Goal: Information Seeking & Learning: Find specific fact

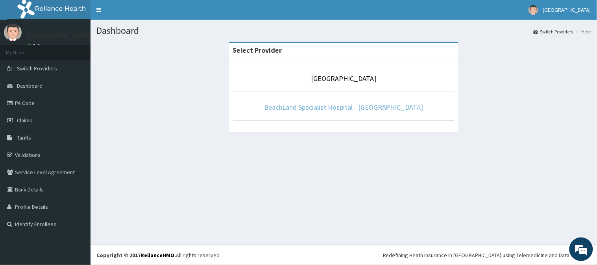
click at [361, 107] on link "BeachLand Specialist Hospital - [GEOGRAPHIC_DATA]" at bounding box center [343, 107] width 159 height 9
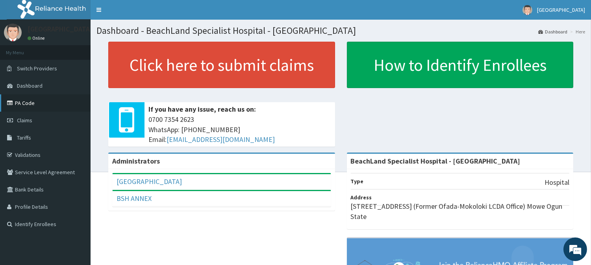
click at [26, 100] on link "PA Code" at bounding box center [45, 102] width 90 height 17
click at [22, 101] on link "PA Code" at bounding box center [45, 102] width 90 height 17
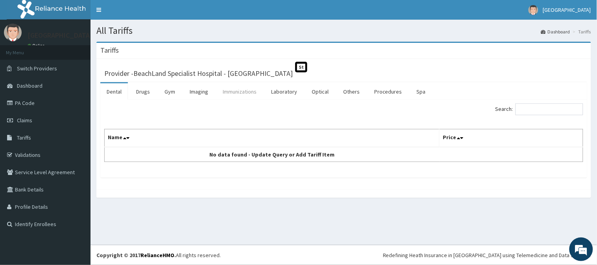
click at [240, 91] on link "Immunizations" at bounding box center [239, 91] width 46 height 17
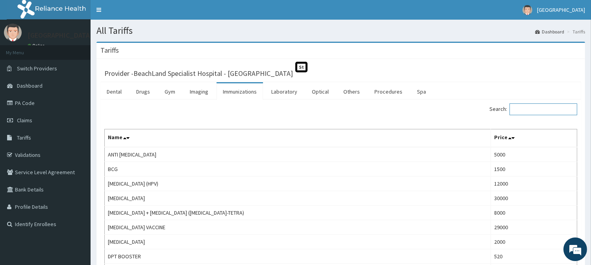
click at [530, 109] on input "Search:" at bounding box center [543, 109] width 68 height 12
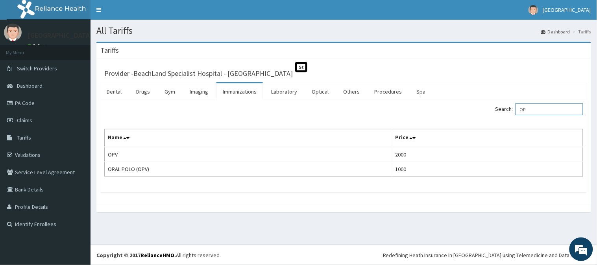
type input "O"
type input "P"
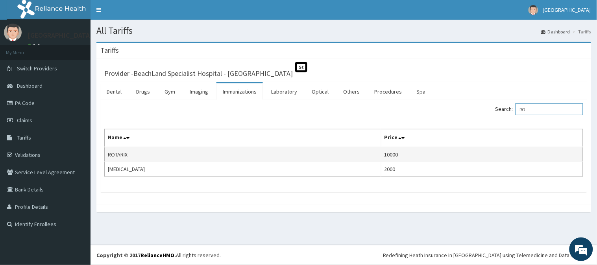
type input "R"
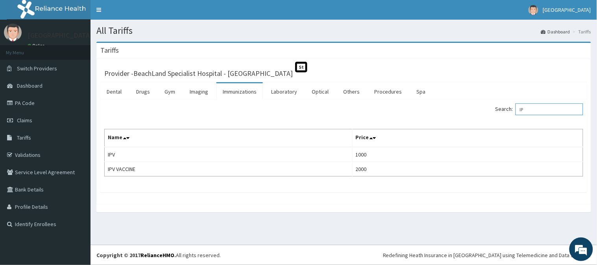
type input "I"
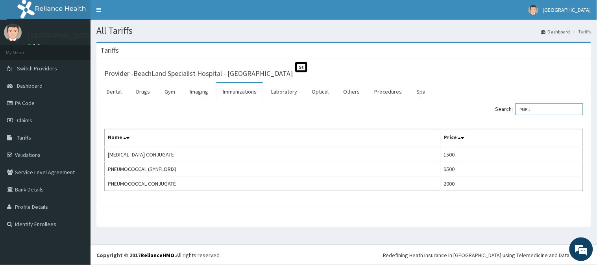
type input "PNEU"
click at [22, 106] on link "PA Code" at bounding box center [45, 102] width 90 height 17
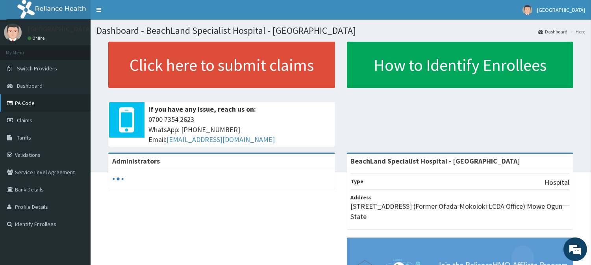
click at [31, 103] on link "PA Code" at bounding box center [45, 102] width 90 height 17
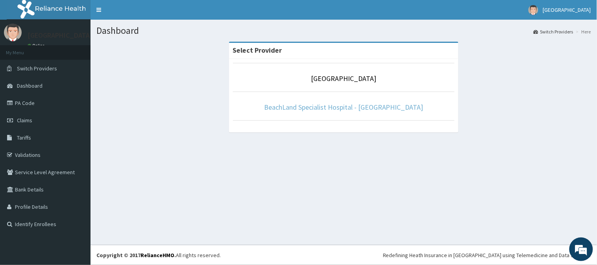
click at [342, 106] on link "BeachLand Specialist Hospital - [GEOGRAPHIC_DATA]" at bounding box center [343, 107] width 159 height 9
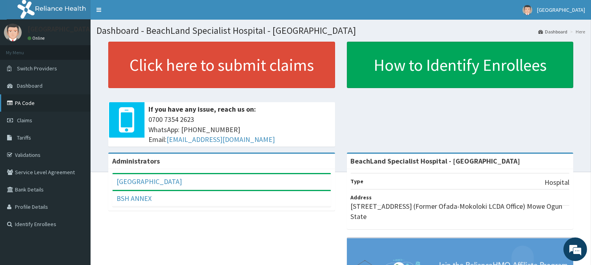
click at [36, 102] on link "PA Code" at bounding box center [45, 102] width 90 height 17
